Goal: Register for event/course

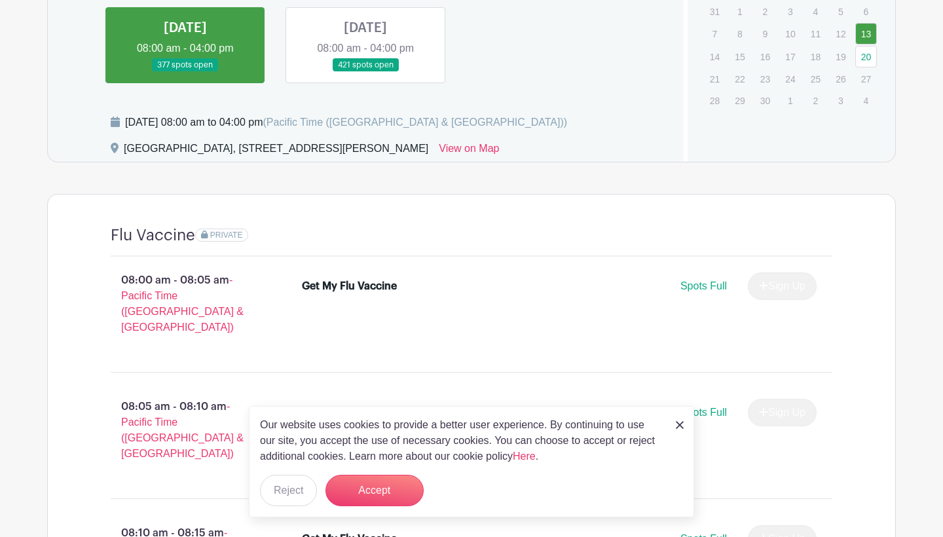
scroll to position [698, 0]
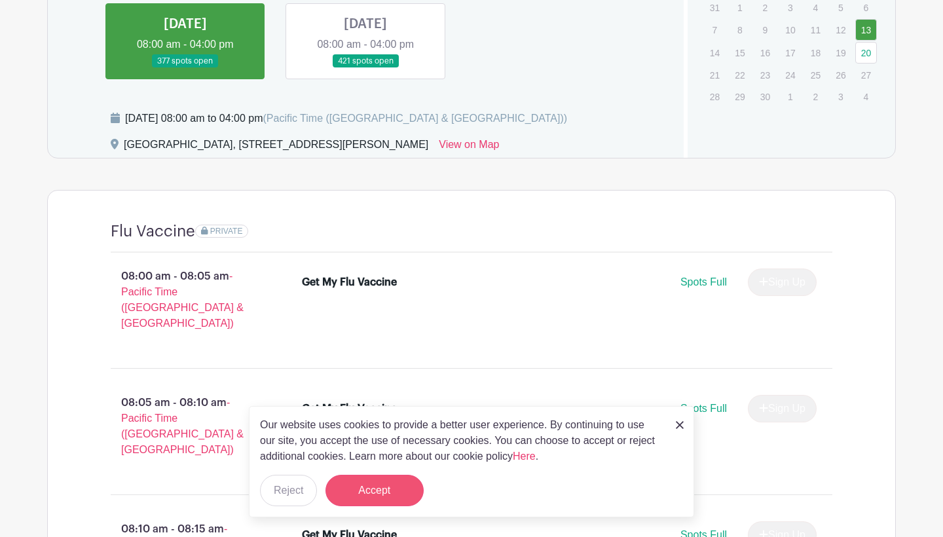
click at [400, 492] on button "Accept" at bounding box center [375, 490] width 98 height 31
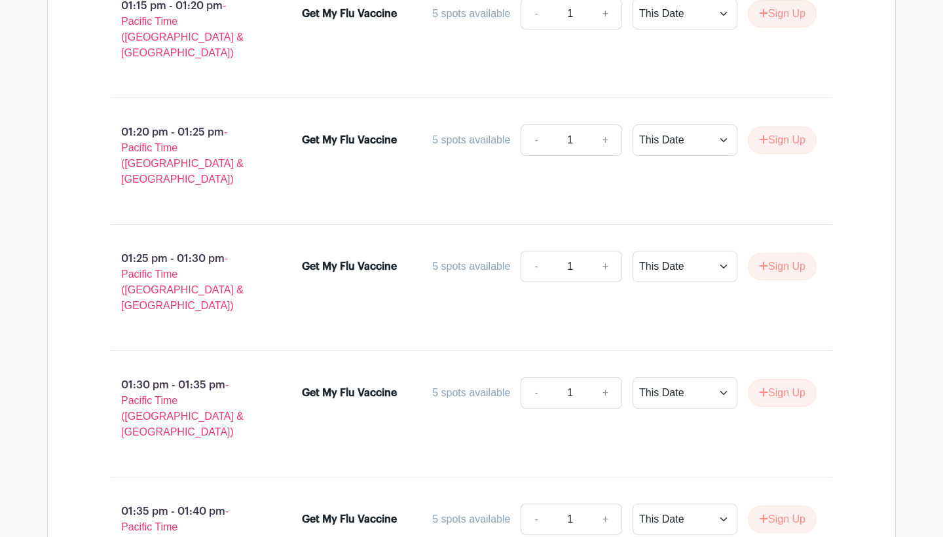
scroll to position [8938, 0]
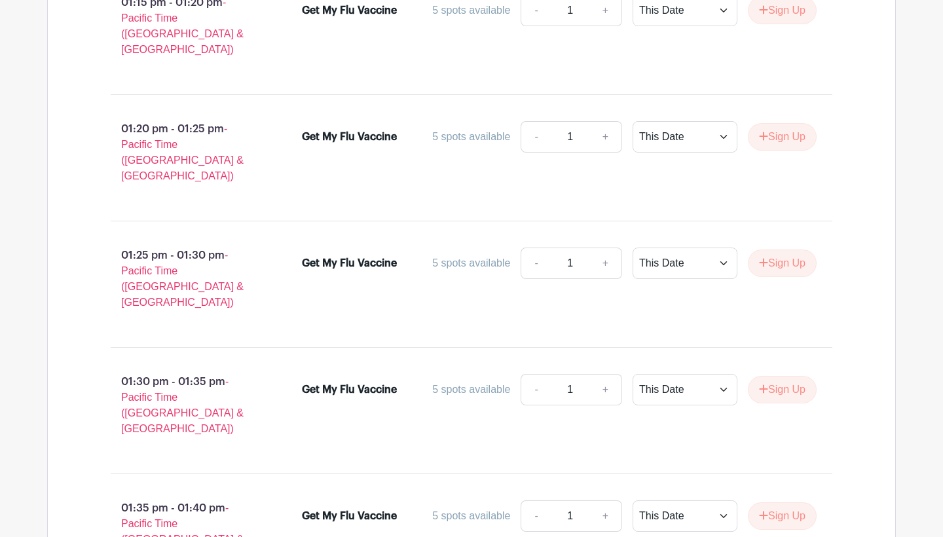
type input "4"
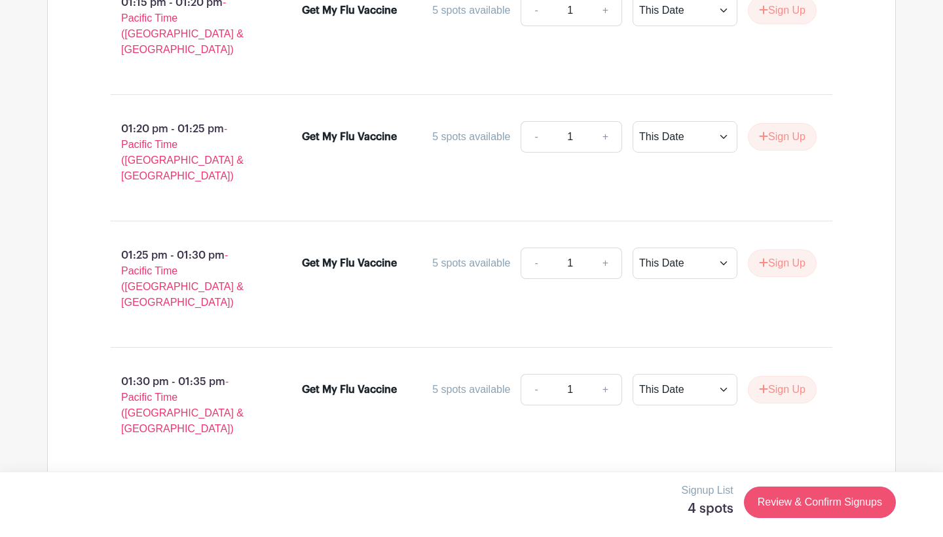
click at [819, 501] on link "Review & Confirm Signups" at bounding box center [820, 502] width 152 height 31
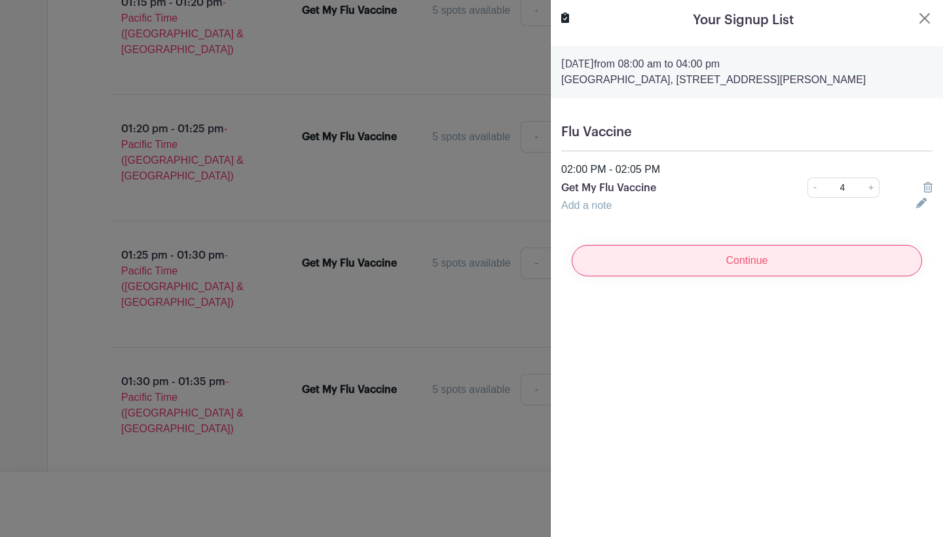
click at [753, 276] on input "Continue" at bounding box center [747, 260] width 351 height 31
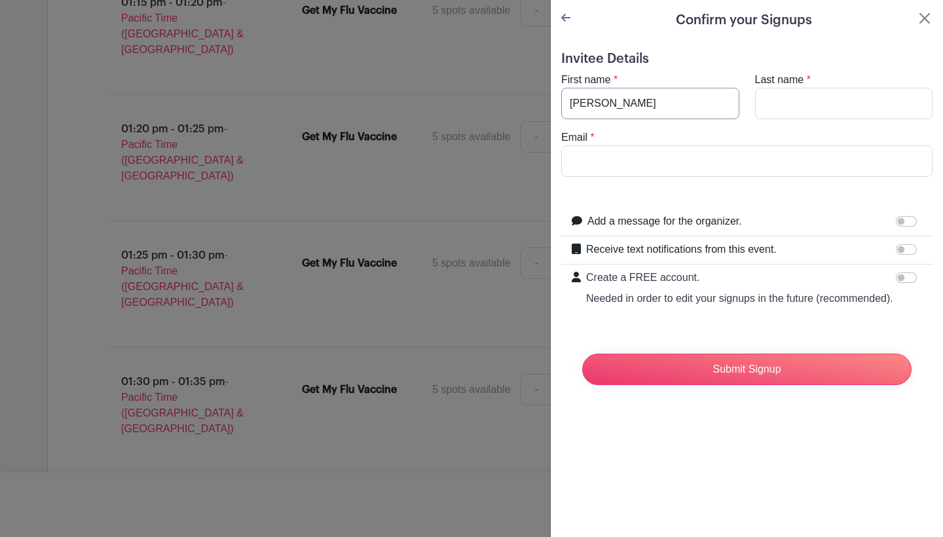
type input "[PERSON_NAME]"
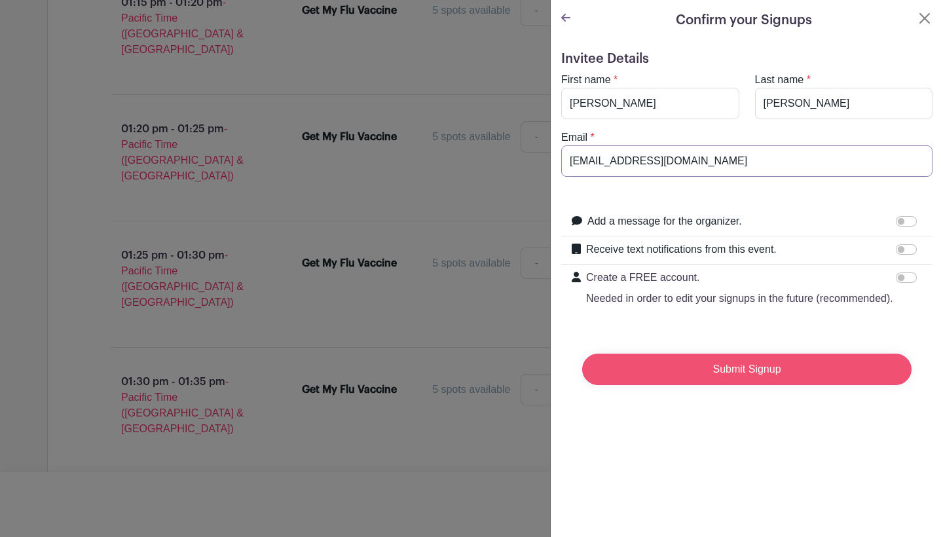
type input "[EMAIL_ADDRESS][DOMAIN_NAME]"
click at [770, 370] on input "Submit Signup" at bounding box center [747, 369] width 330 height 31
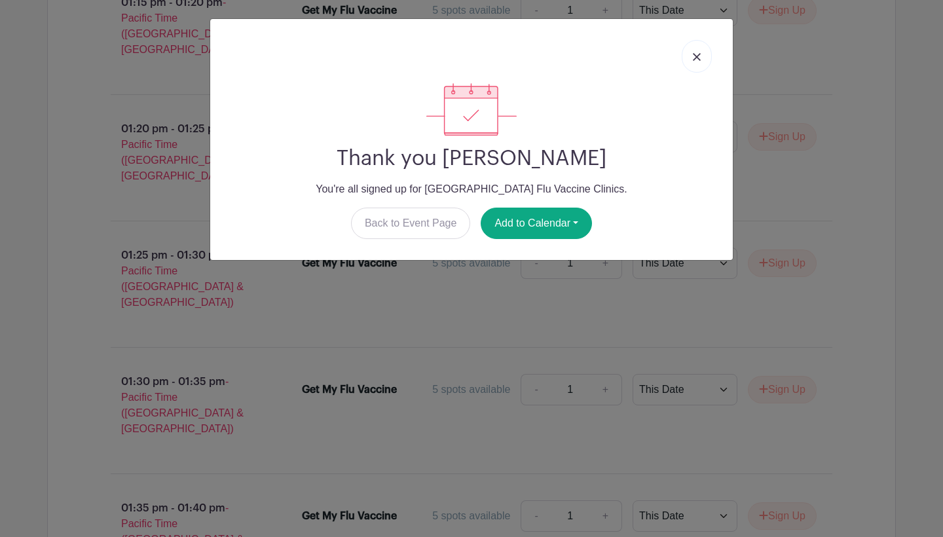
click at [699, 53] on img at bounding box center [697, 57] width 8 height 8
